Goal: Information Seeking & Learning: Learn about a topic

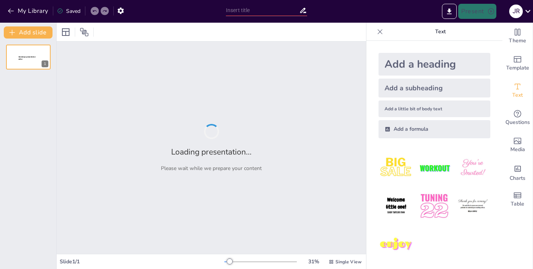
type input "Vibes and Words: Mastering Style, Tone, and Mood"
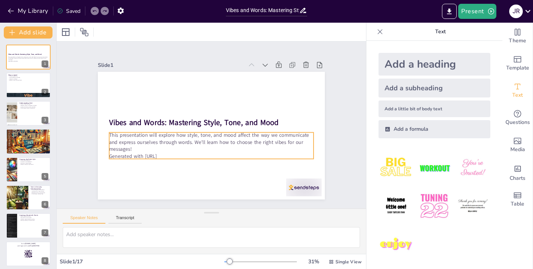
checkbox input "true"
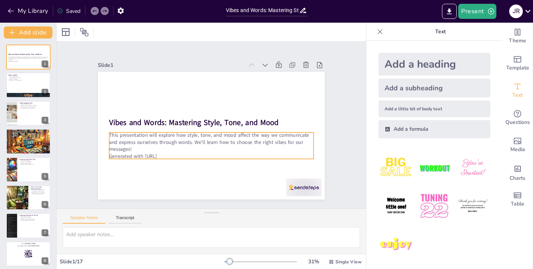
checkbox input "true"
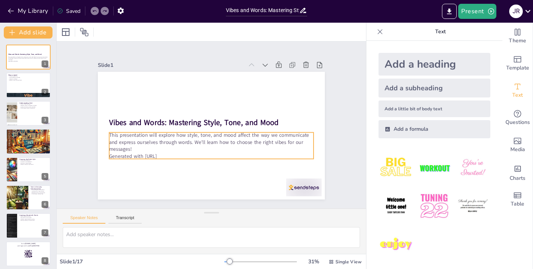
checkbox input "true"
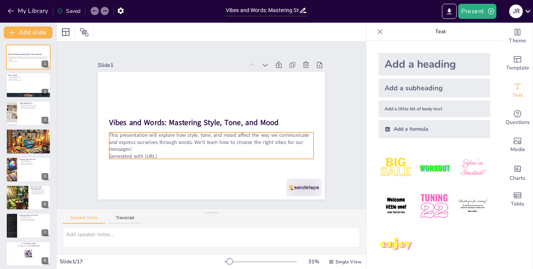
checkbox input "true"
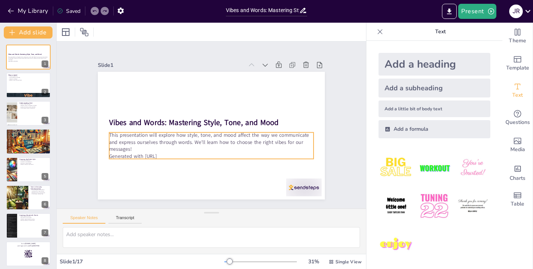
checkbox input "true"
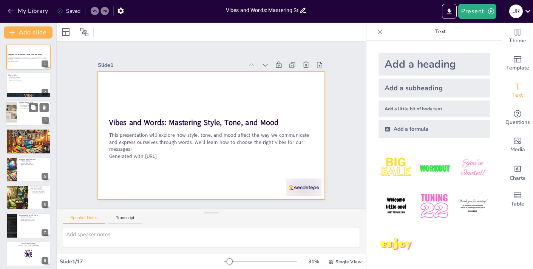
checkbox input "true"
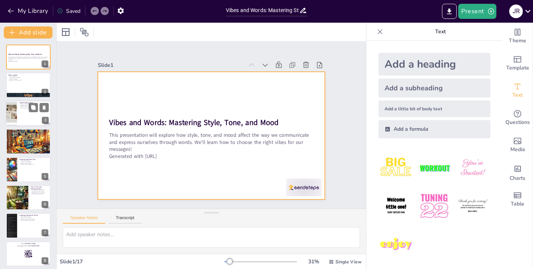
checkbox input "true"
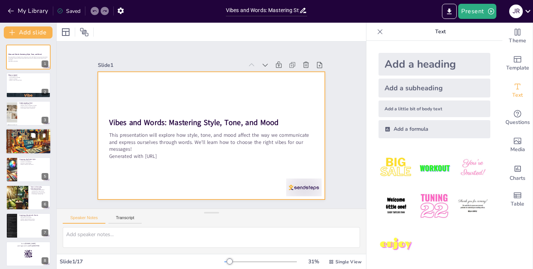
checkbox input "true"
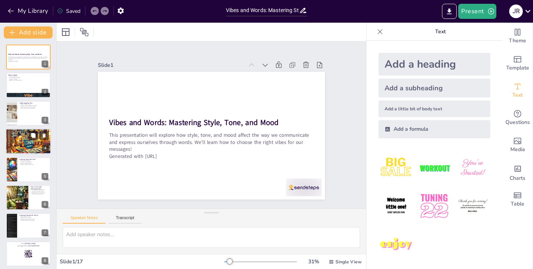
checkbox input "true"
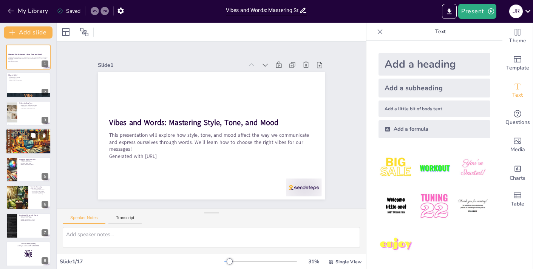
checkbox input "true"
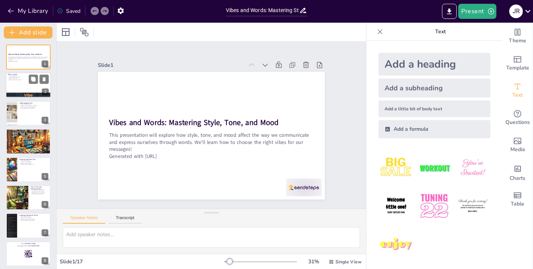
checkbox input "true"
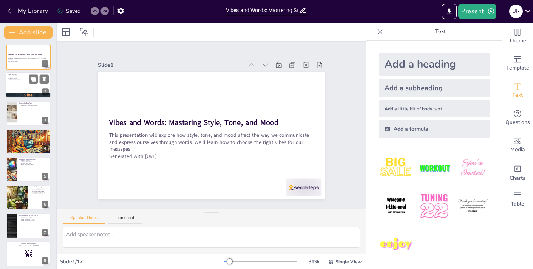
checkbox input "true"
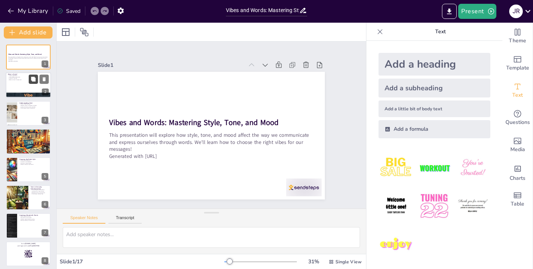
checkbox input "true"
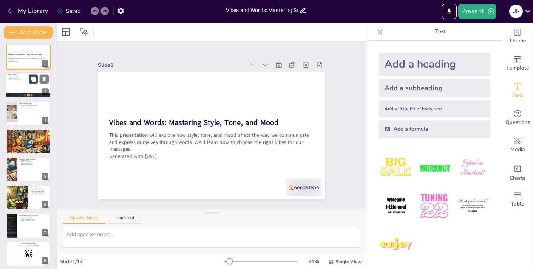
checkbox input "true"
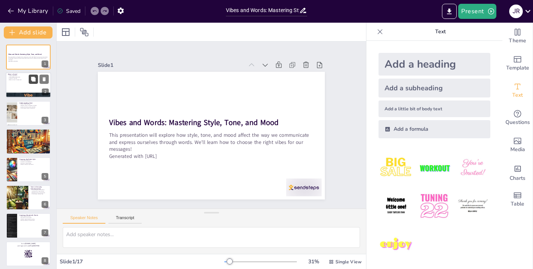
click at [32, 80] on icon at bounding box center [33, 79] width 5 height 5
type textarea "Understanding that style is about how we express ourselves is crucial. It encom…"
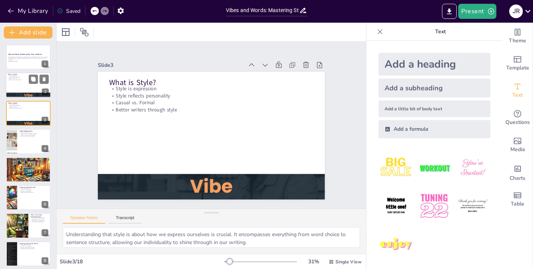
checkbox input "true"
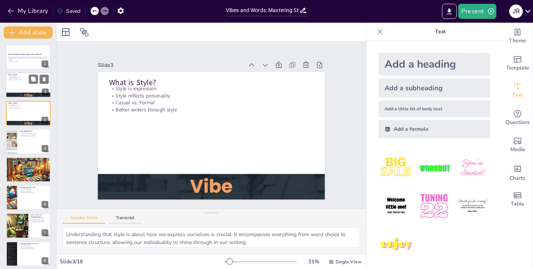
checkbox input "true"
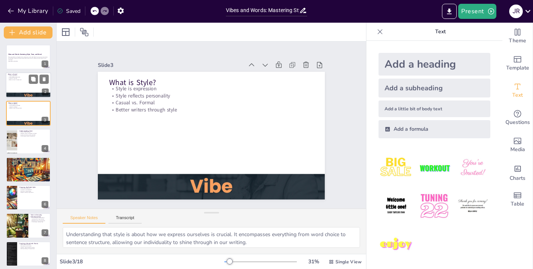
click at [20, 81] on div at bounding box center [28, 85] width 45 height 26
checkbox input "true"
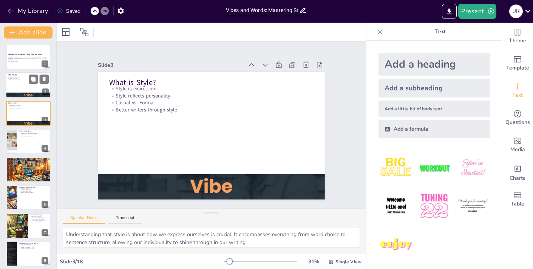
checkbox input "true"
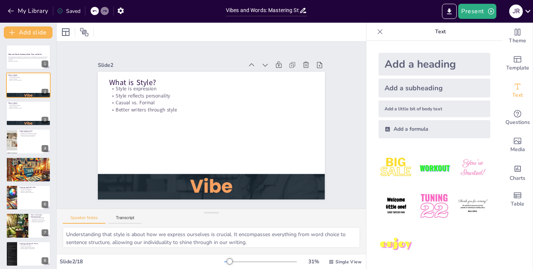
checkbox input "true"
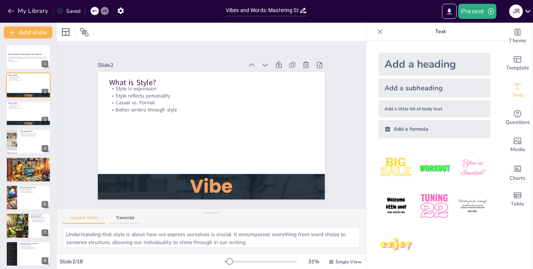
checkbox input "true"
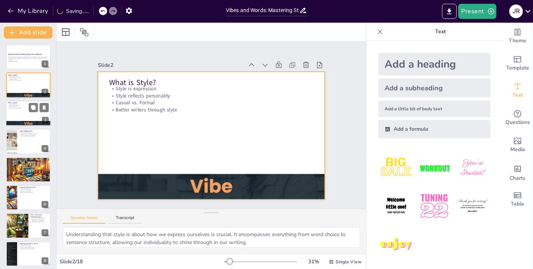
checkbox input "true"
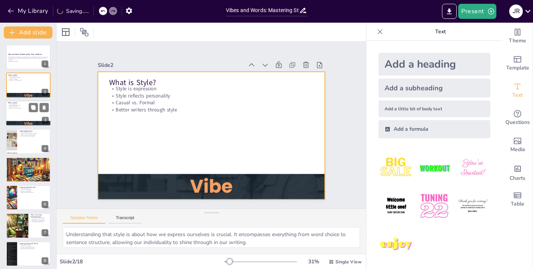
checkbox input "true"
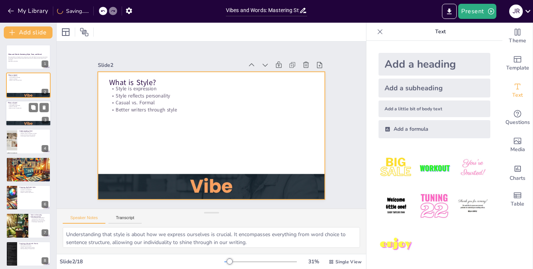
checkbox input "true"
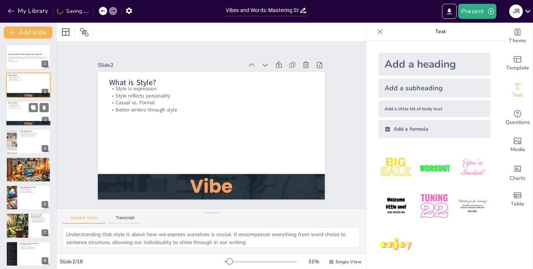
checkbox input "true"
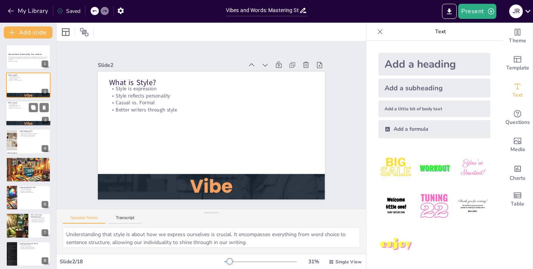
click at [20, 108] on div at bounding box center [28, 113] width 45 height 26
checkbox input "true"
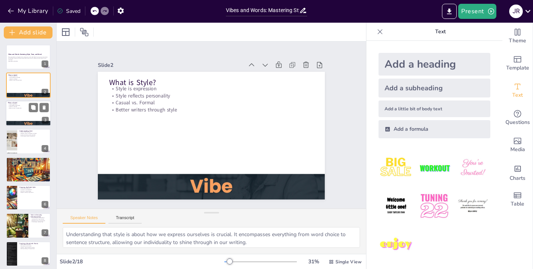
checkbox input "true"
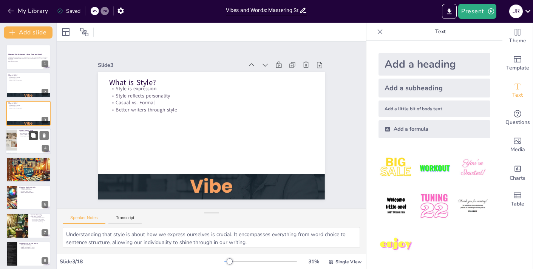
checkbox input "true"
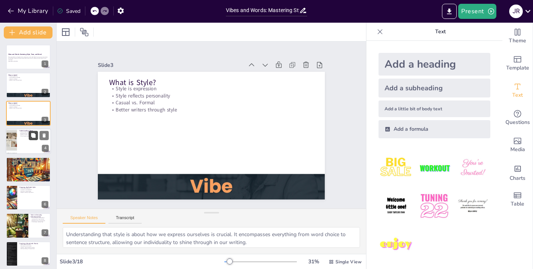
checkbox input "true"
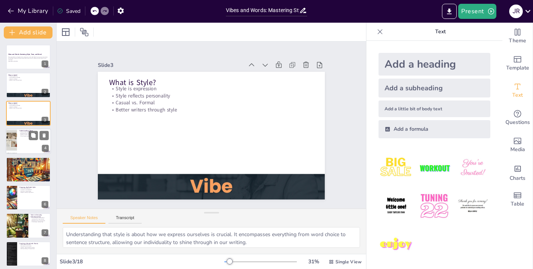
checkbox input "true"
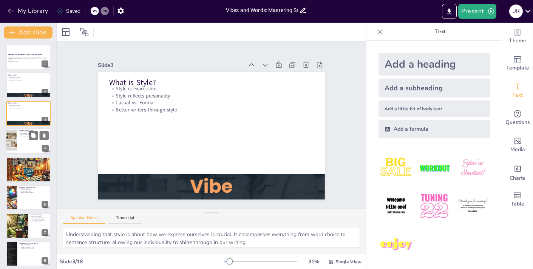
click at [28, 139] on div at bounding box center [28, 141] width 45 height 26
type textarea "Tone plays a pivotal role in how our words are perceived. It can express joy, s…"
checkbox input "true"
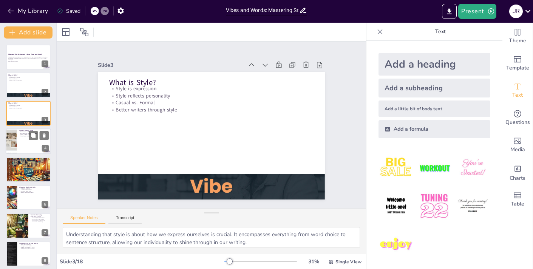
checkbox input "true"
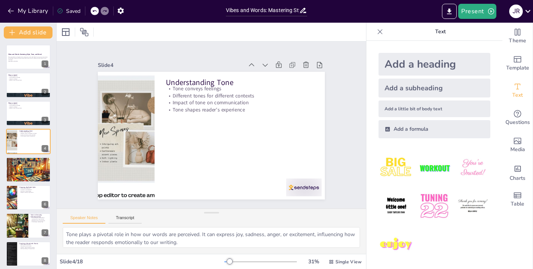
checkbox input "true"
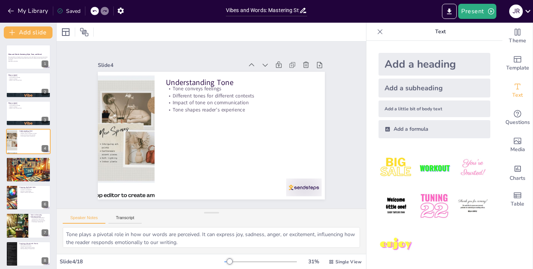
checkbox input "true"
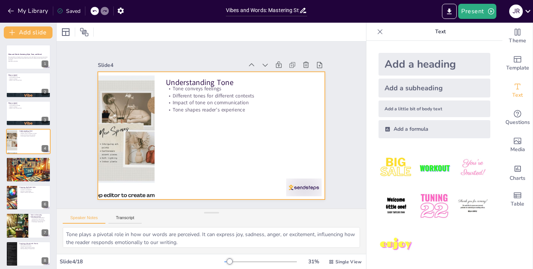
checkbox input "true"
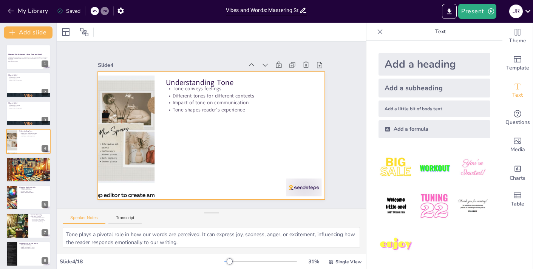
checkbox input "true"
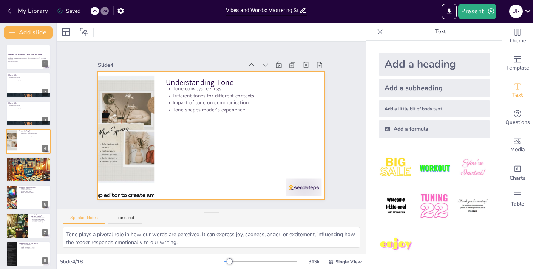
checkbox input "true"
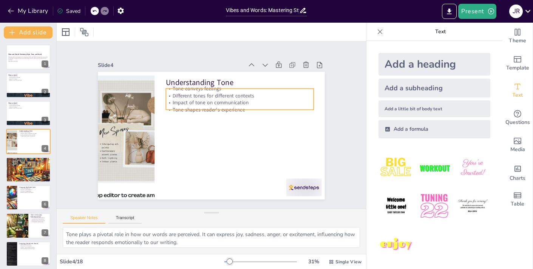
checkbox input "true"
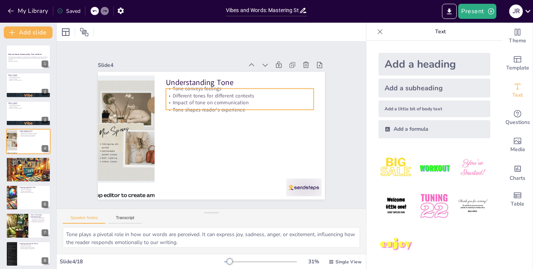
checkbox input "true"
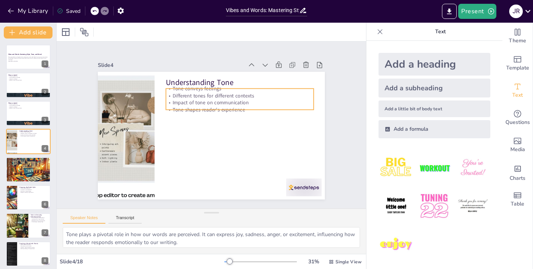
checkbox input "true"
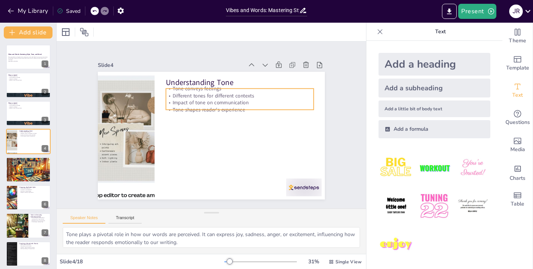
checkbox input "true"
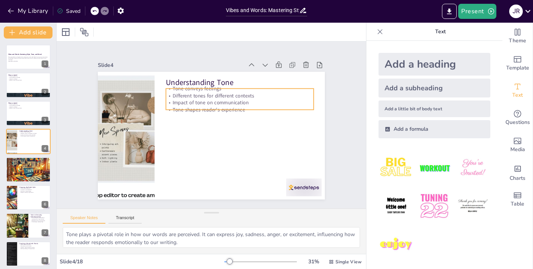
checkbox input "true"
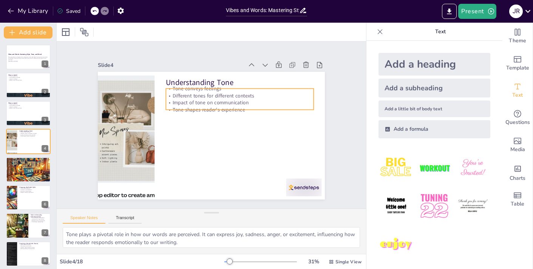
checkbox input "true"
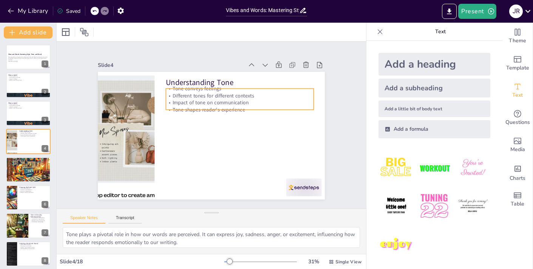
checkbox input "true"
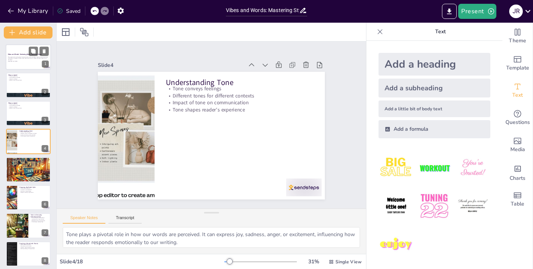
click at [26, 59] on p "This presentation will explore how style, tone, and mood affect the way we comm…" at bounding box center [28, 58] width 41 height 4
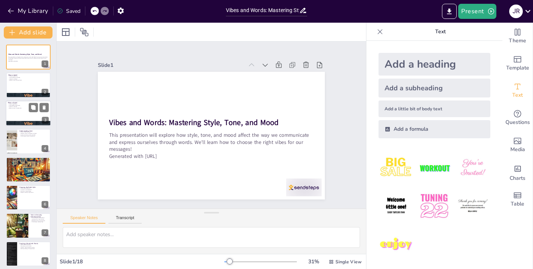
click at [28, 104] on p "Style is expression" at bounding box center [28, 104] width 41 height 2
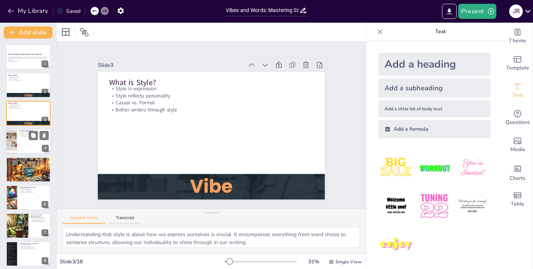
click at [28, 146] on div at bounding box center [28, 141] width 45 height 26
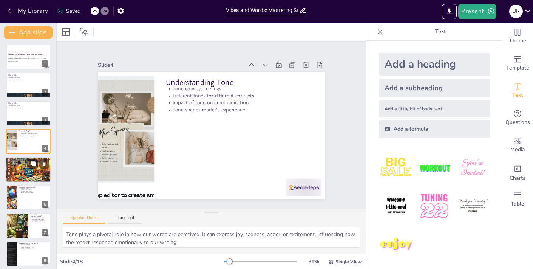
click at [25, 167] on div at bounding box center [28, 169] width 45 height 26
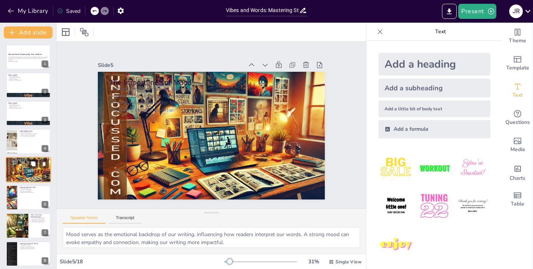
scroll to position [15, 0]
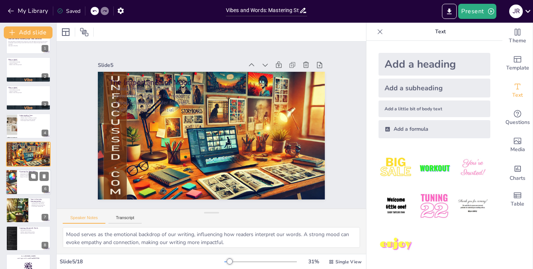
click at [22, 185] on div at bounding box center [28, 182] width 45 height 26
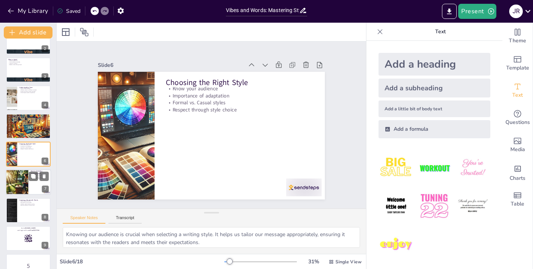
click at [18, 184] on div at bounding box center [16, 183] width 45 height 26
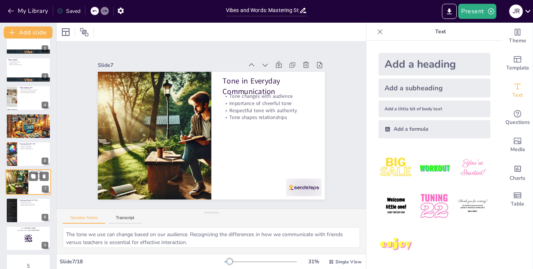
scroll to position [71, 0]
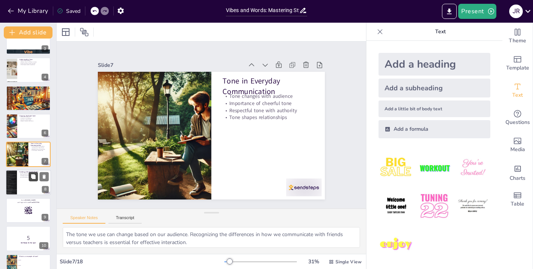
click at [30, 180] on button at bounding box center [33, 176] width 9 height 9
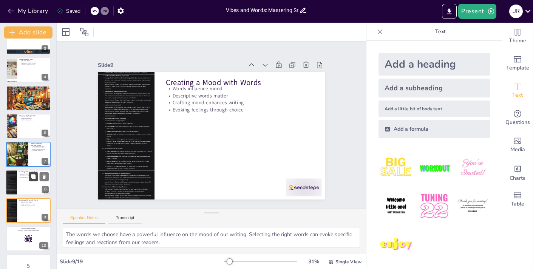
scroll to position [128, 0]
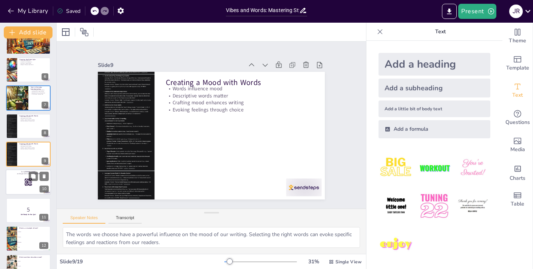
click at [27, 183] on rect at bounding box center [27, 183] width 0 height 1
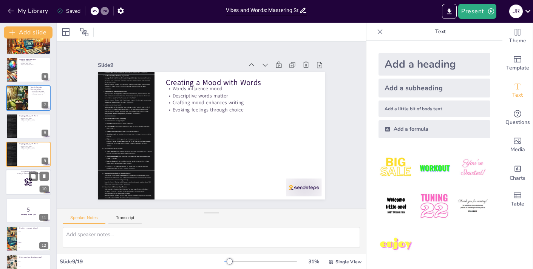
scroll to position [156, 0]
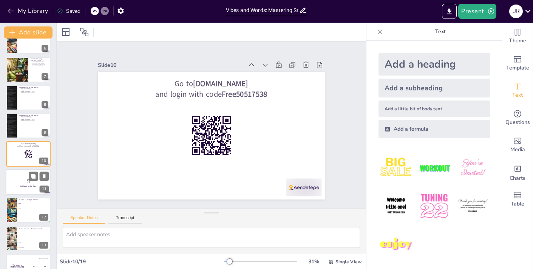
click at [23, 186] on strong "Get Ready for the Quiz!" at bounding box center [27, 186] width 15 height 2
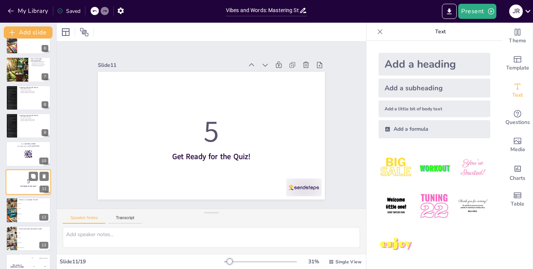
scroll to position [184, 0]
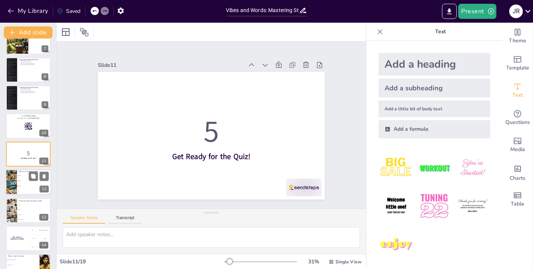
click at [28, 179] on li "Serious" at bounding box center [34, 180] width 34 height 5
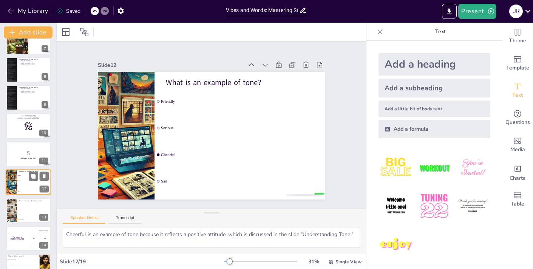
scroll to position [212, 0]
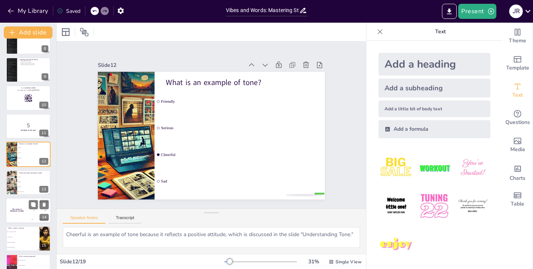
click at [23, 210] on h4 "The winner is [PERSON_NAME]" at bounding box center [17, 210] width 23 height 4
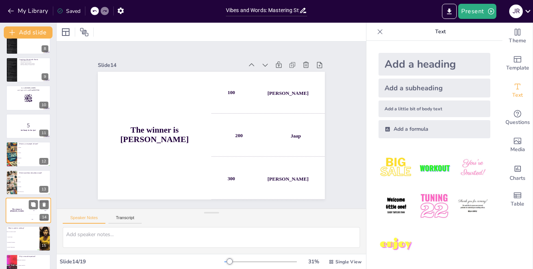
scroll to position [268, 0]
